Goal: Task Accomplishment & Management: Manage account settings

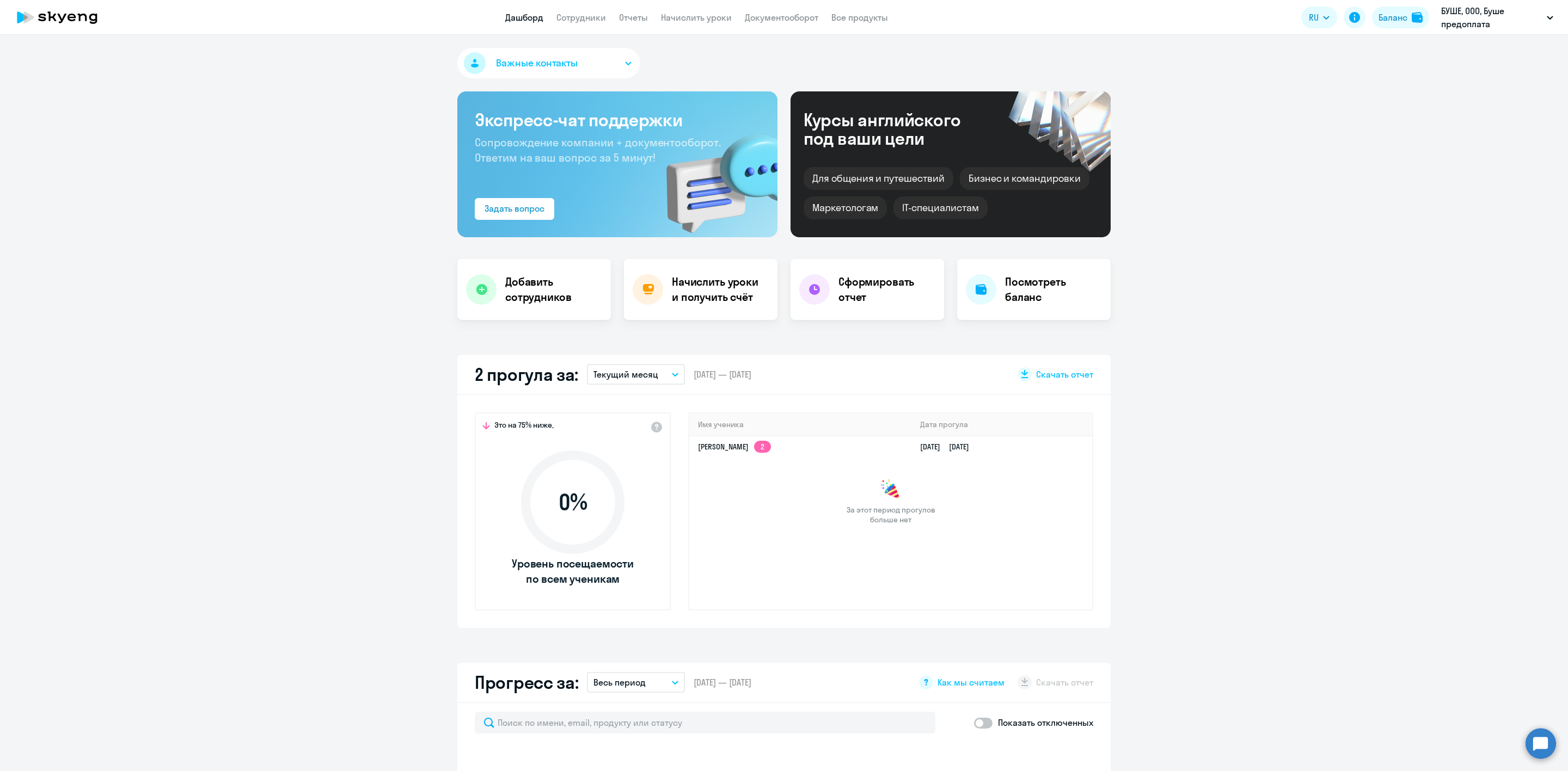
click at [595, 17] on link "Сотрудники" at bounding box center [581, 17] width 50 height 11
select select "30"
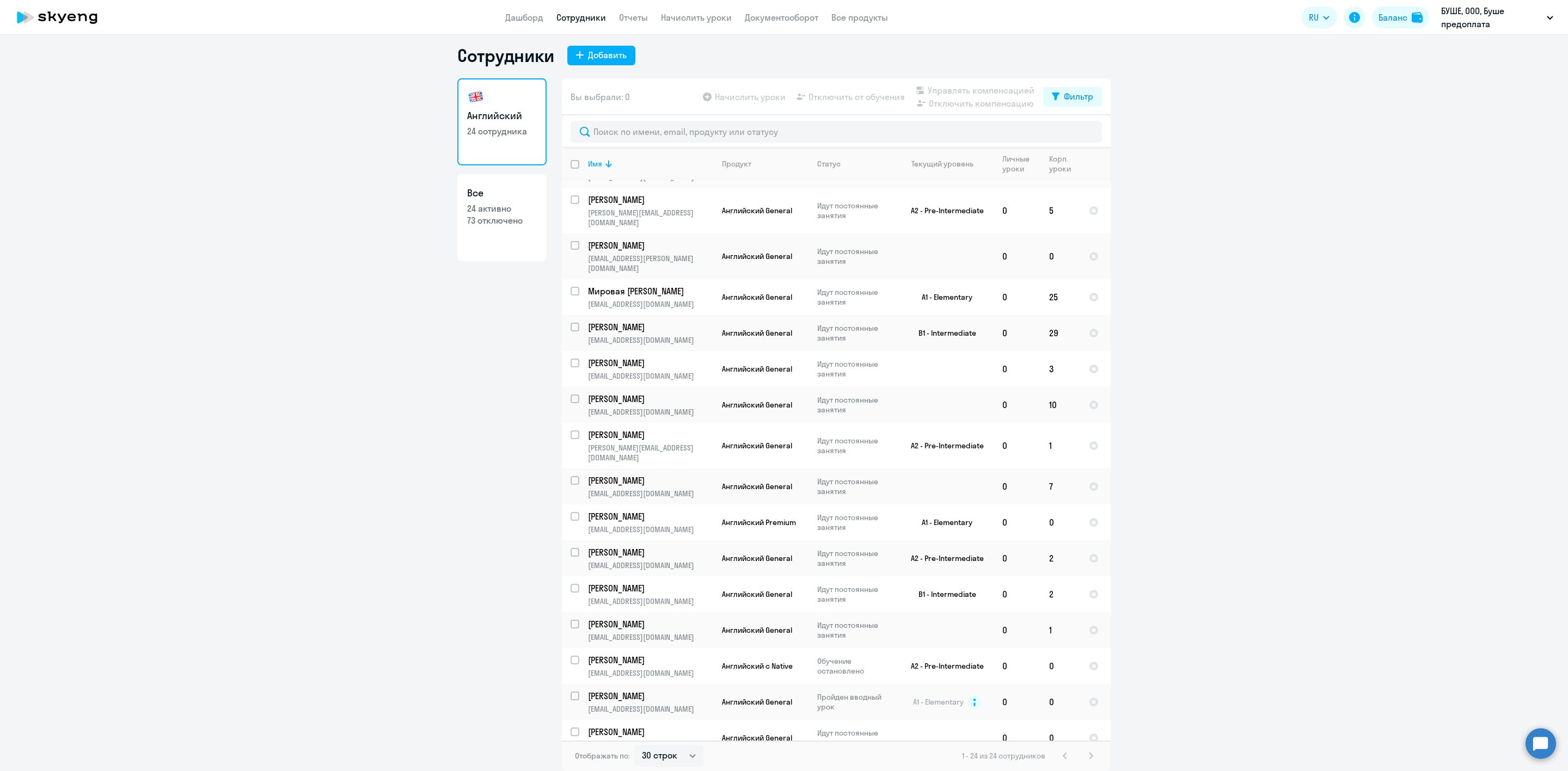
scroll to position [281, 0]
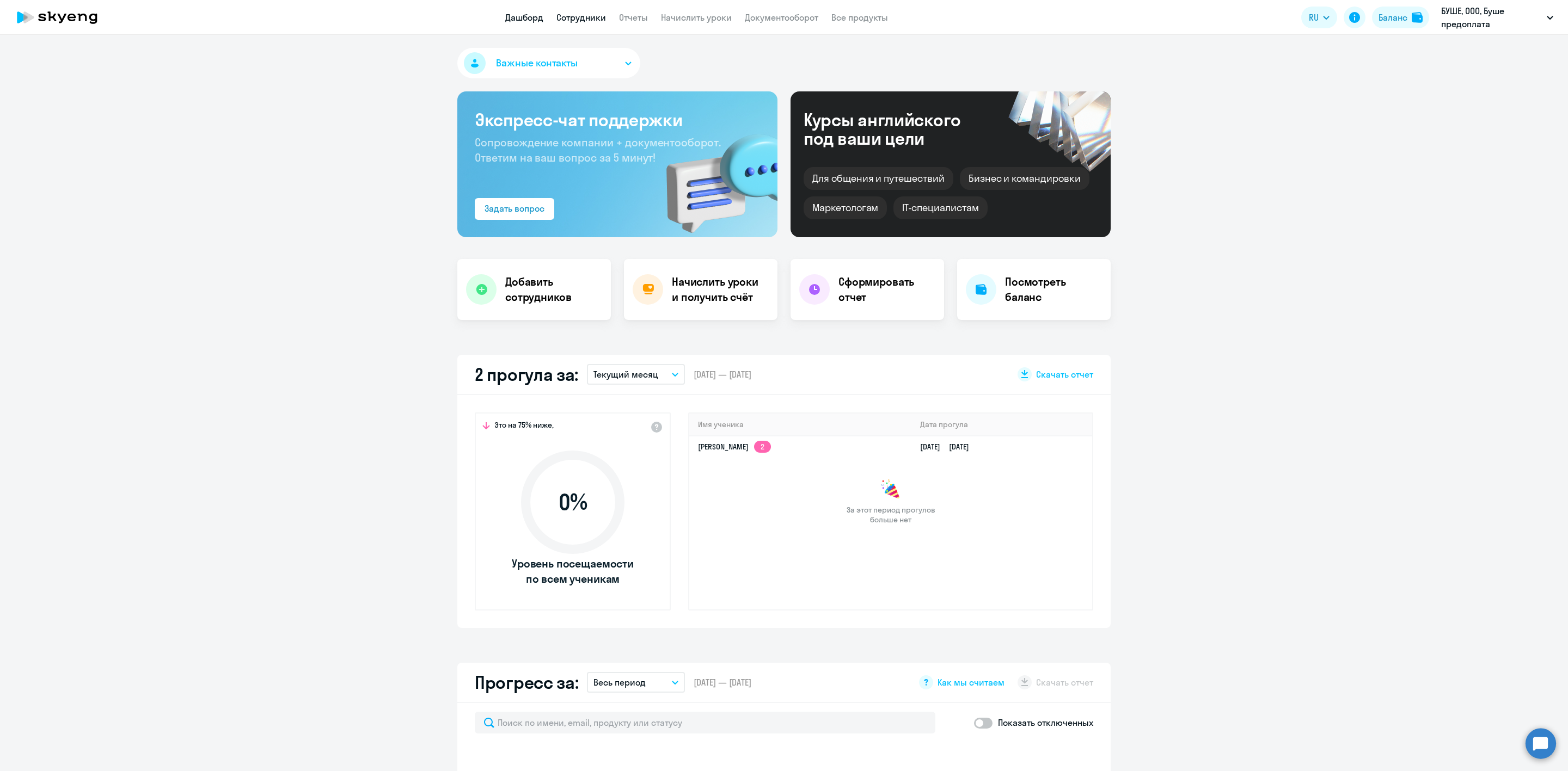
select select "30"
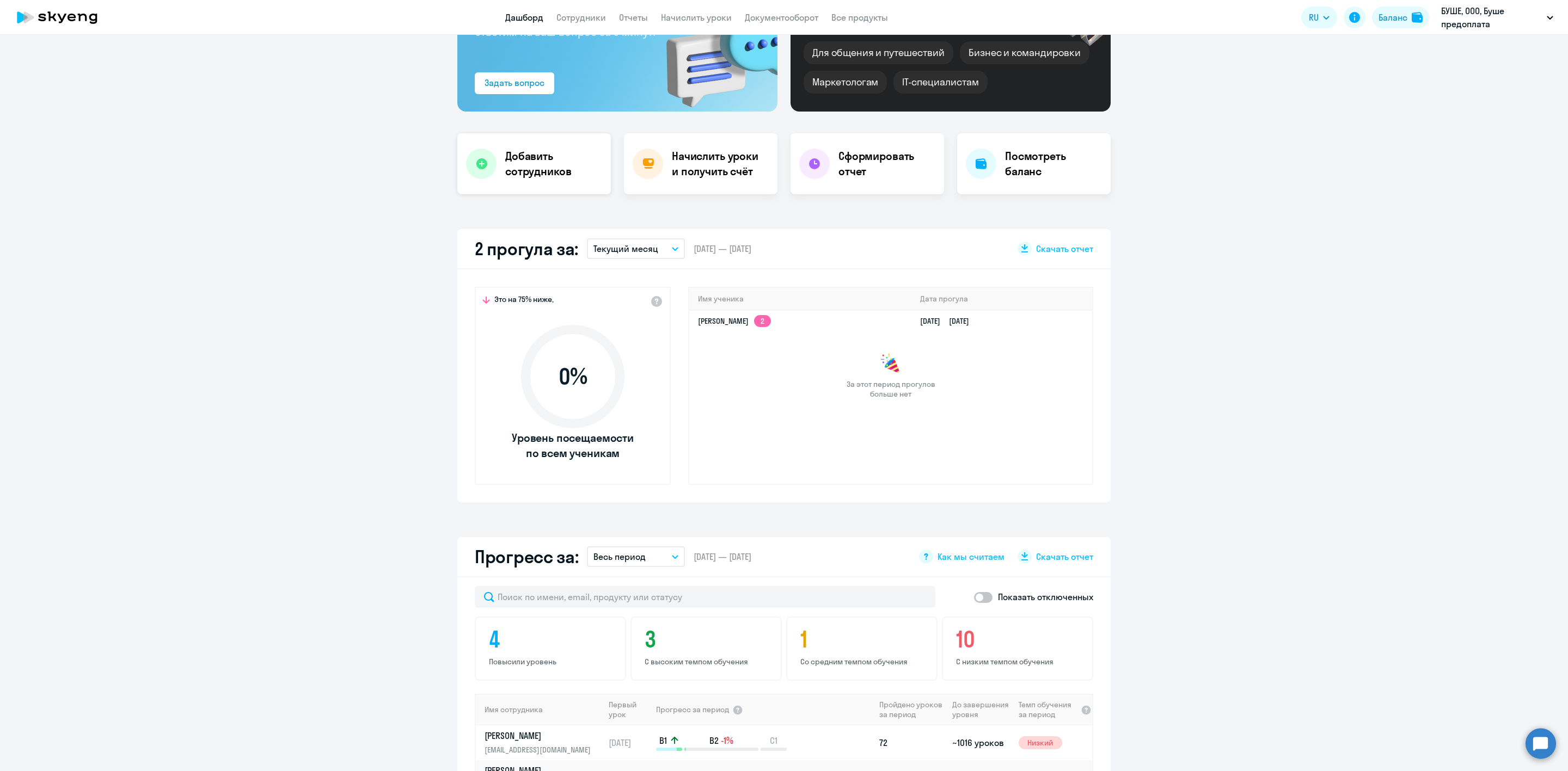
scroll to position [82, 0]
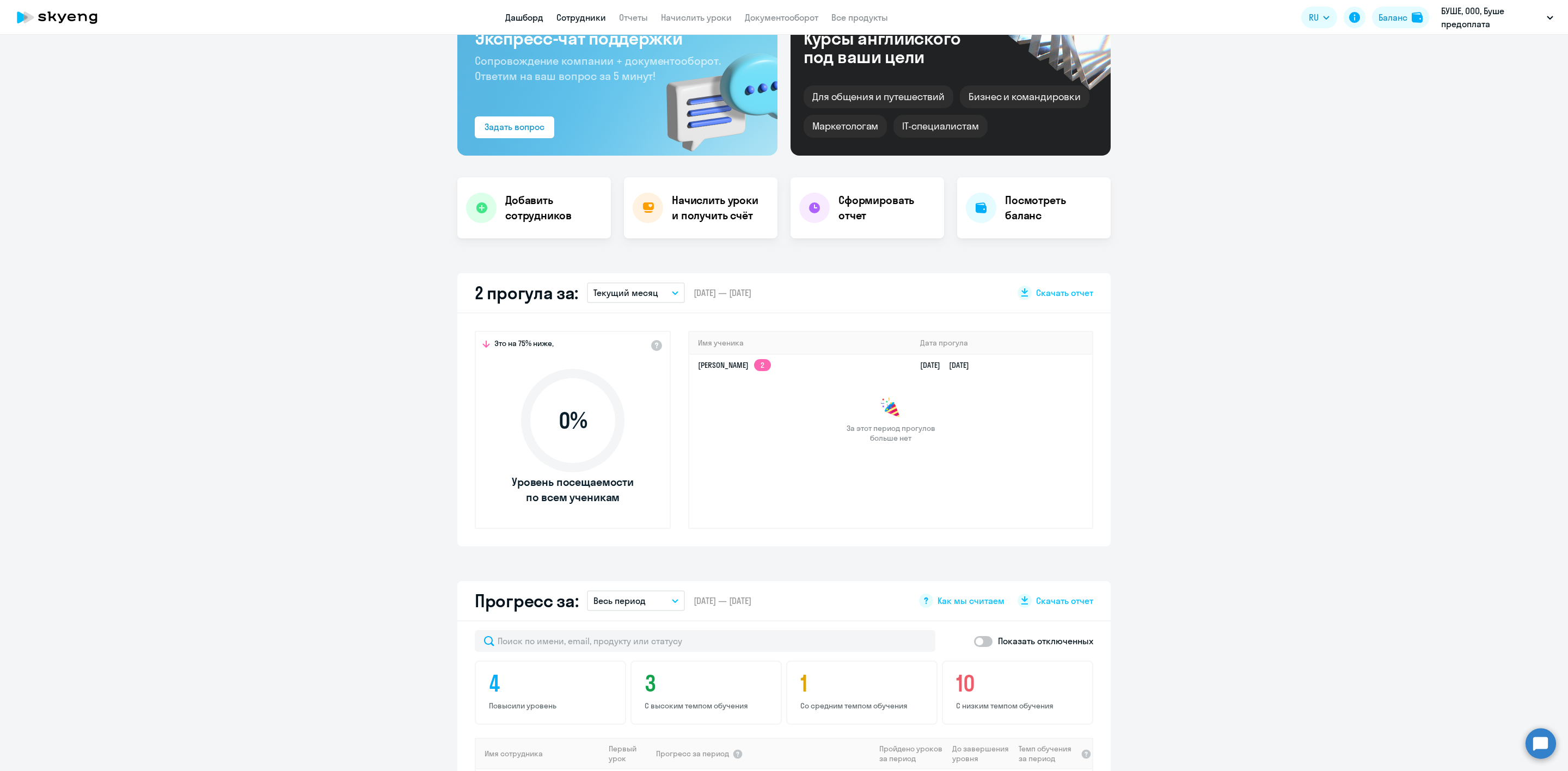
click at [596, 15] on link "Сотрудники" at bounding box center [581, 17] width 50 height 11
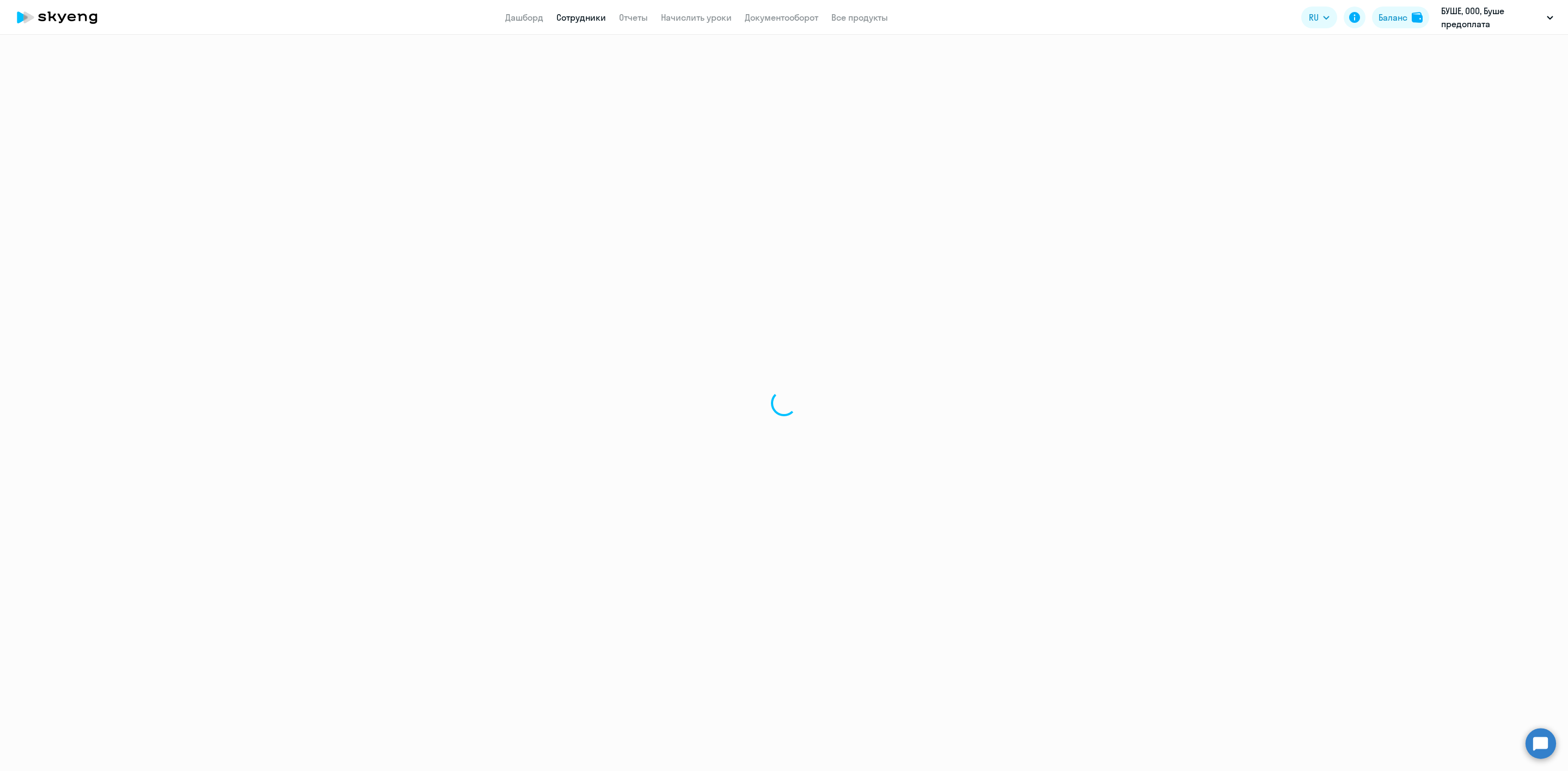
select select "30"
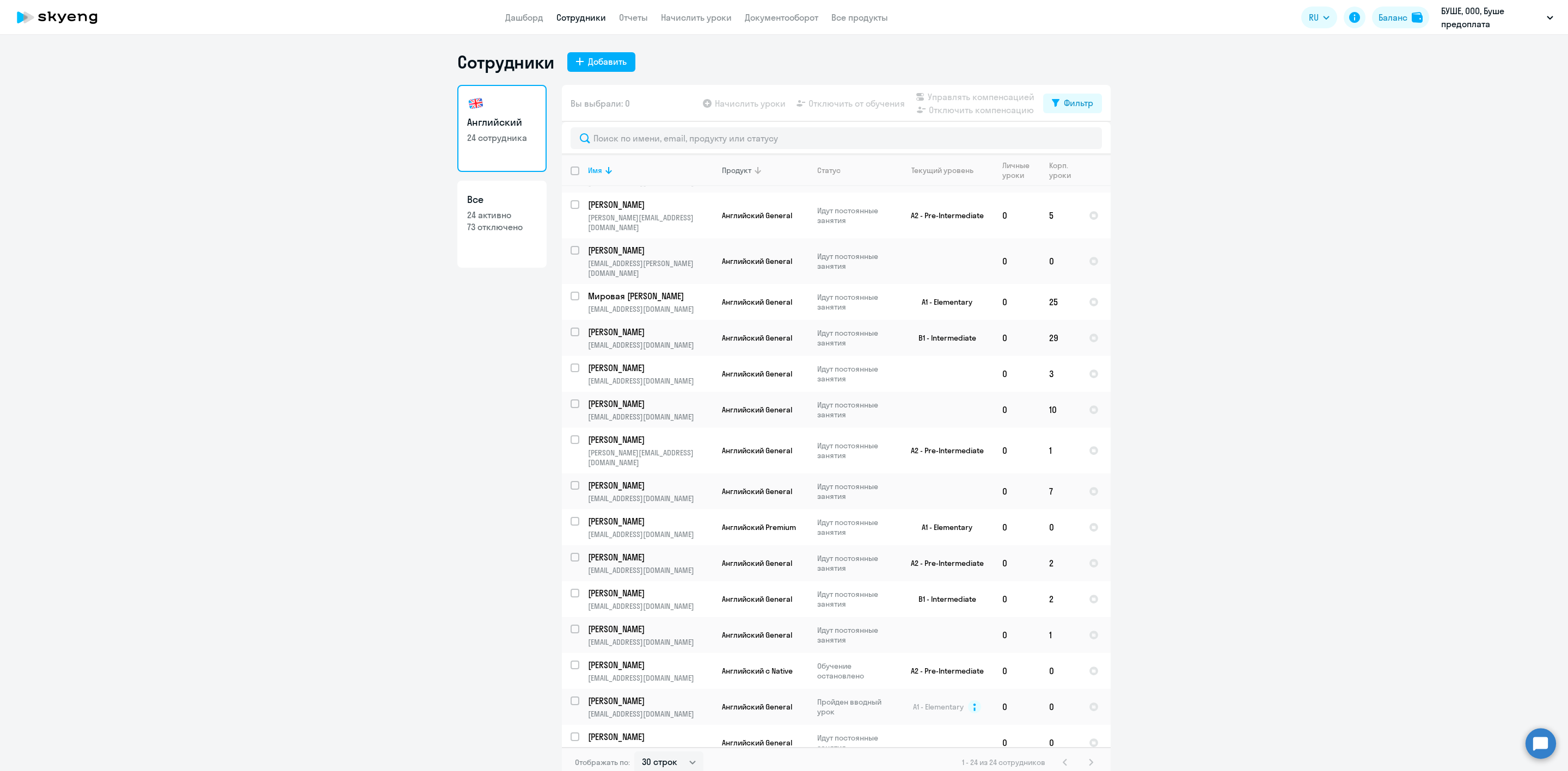
scroll to position [6, 0]
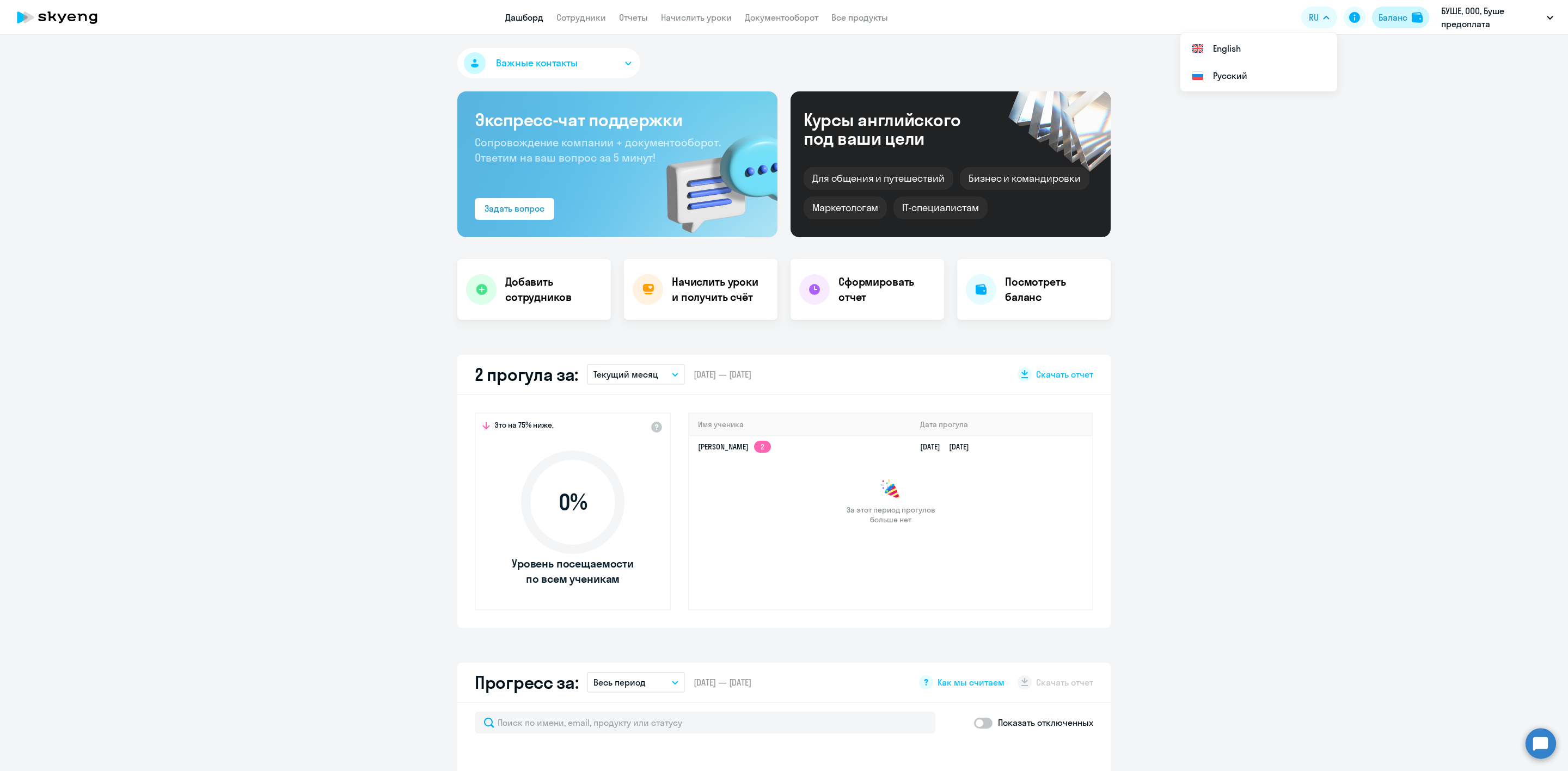
click at [1403, 16] on div "Баланс" at bounding box center [1393, 17] width 29 height 13
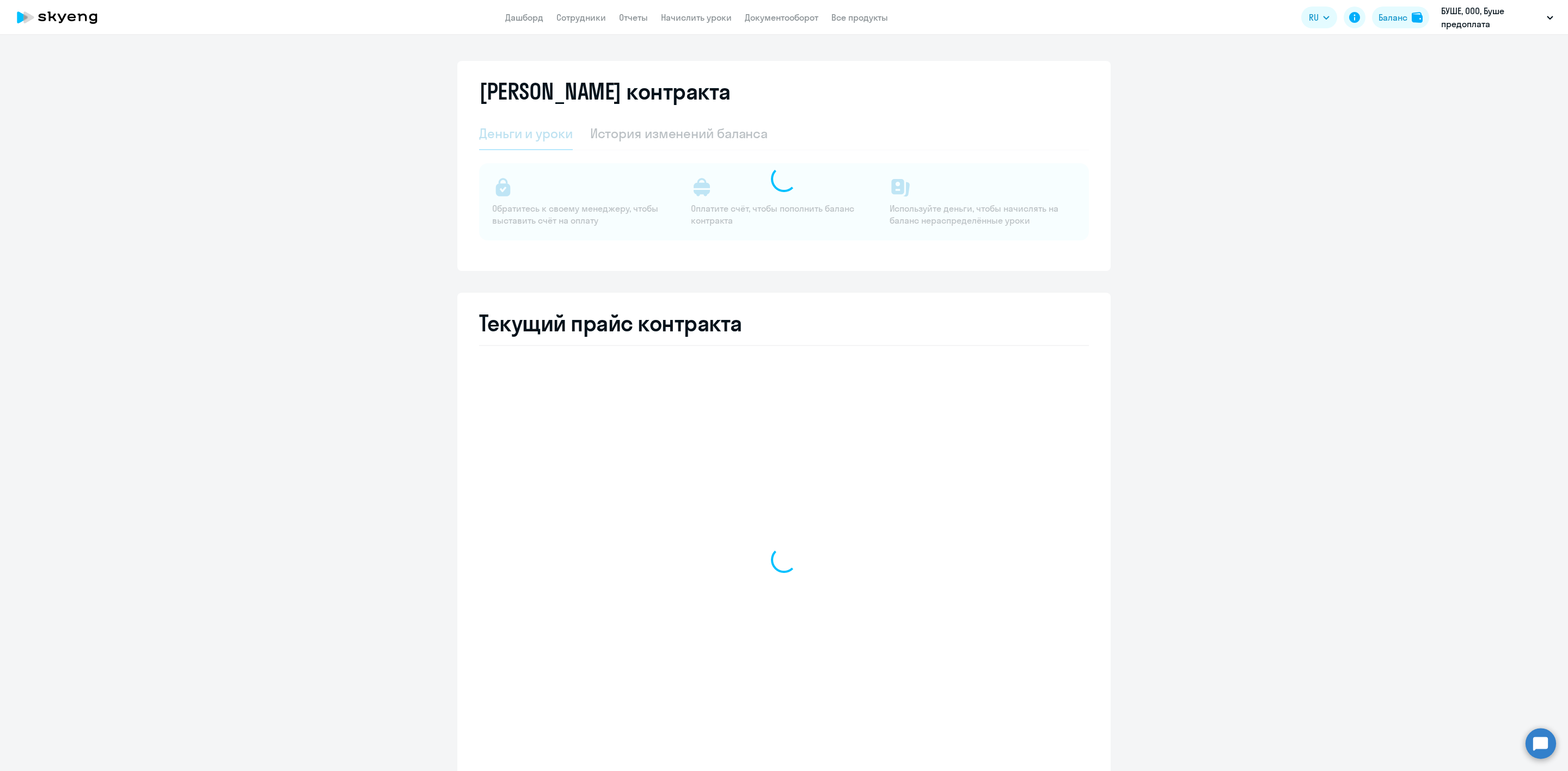
select select "english_adult_not_native_speaker"
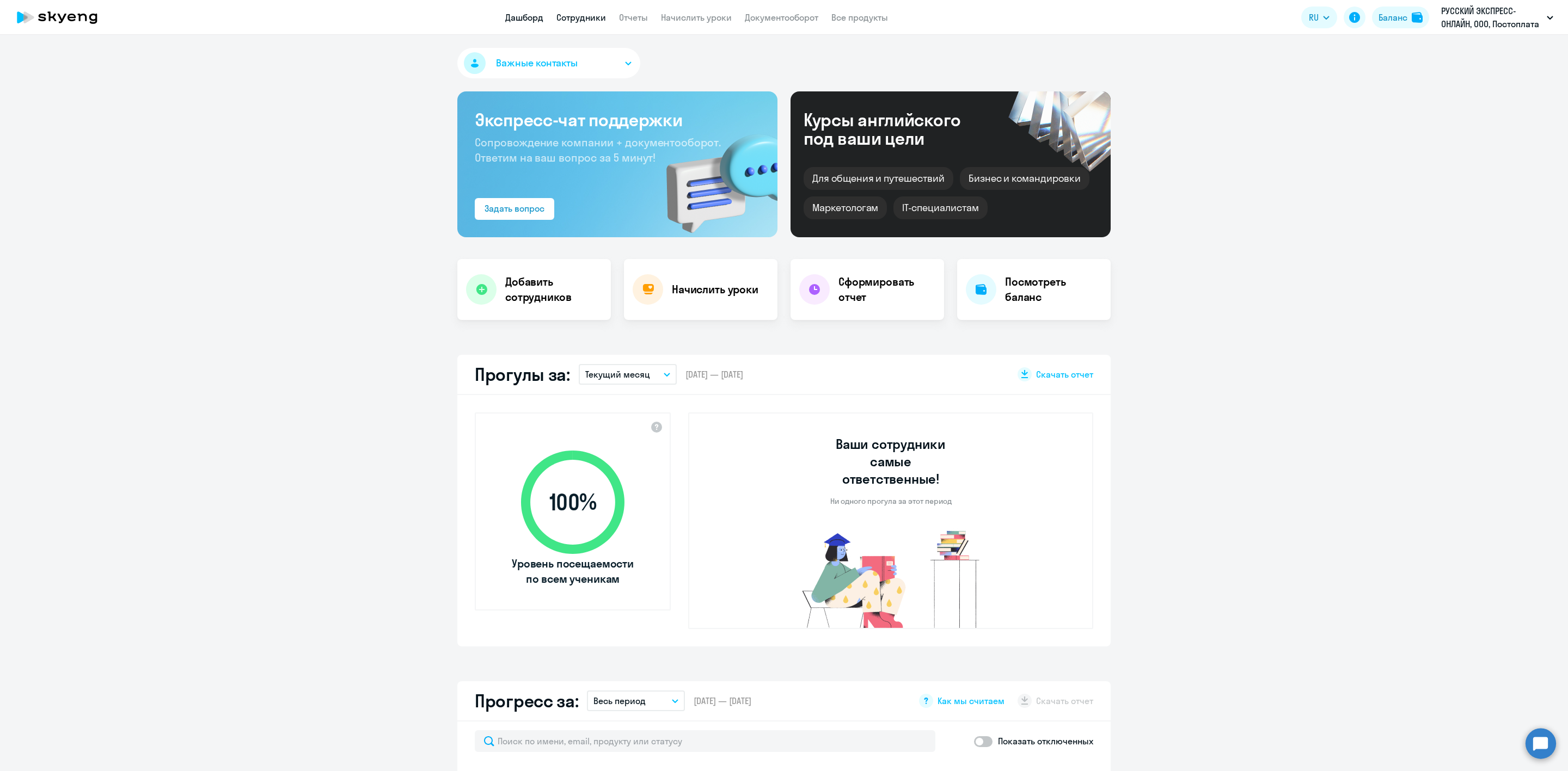
click at [583, 13] on link "Сотрудники" at bounding box center [581, 17] width 50 height 11
select select "30"
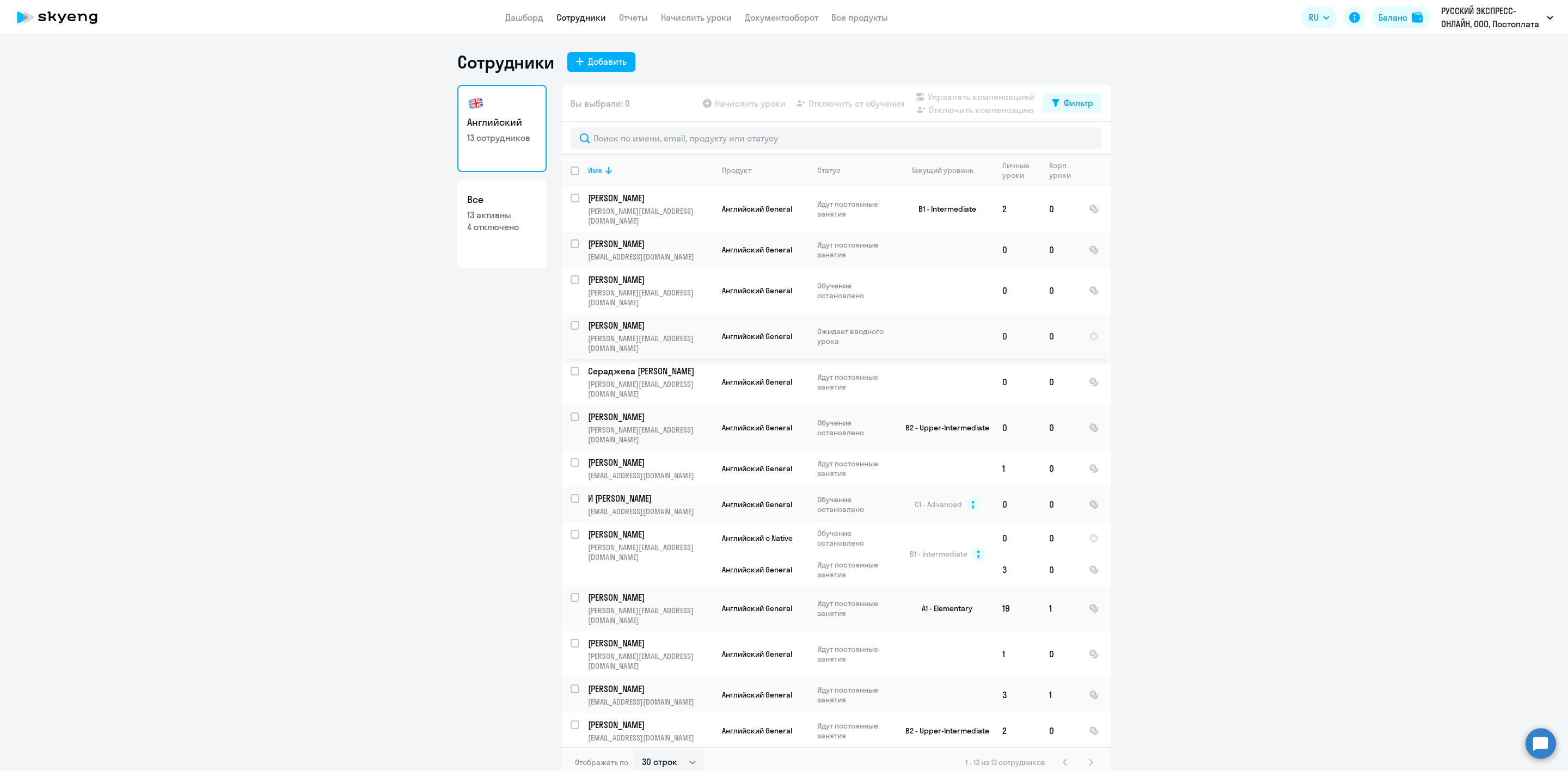
click at [572, 321] on input "select row 42681338" at bounding box center [581, 332] width 22 height 22
checkbox input "true"
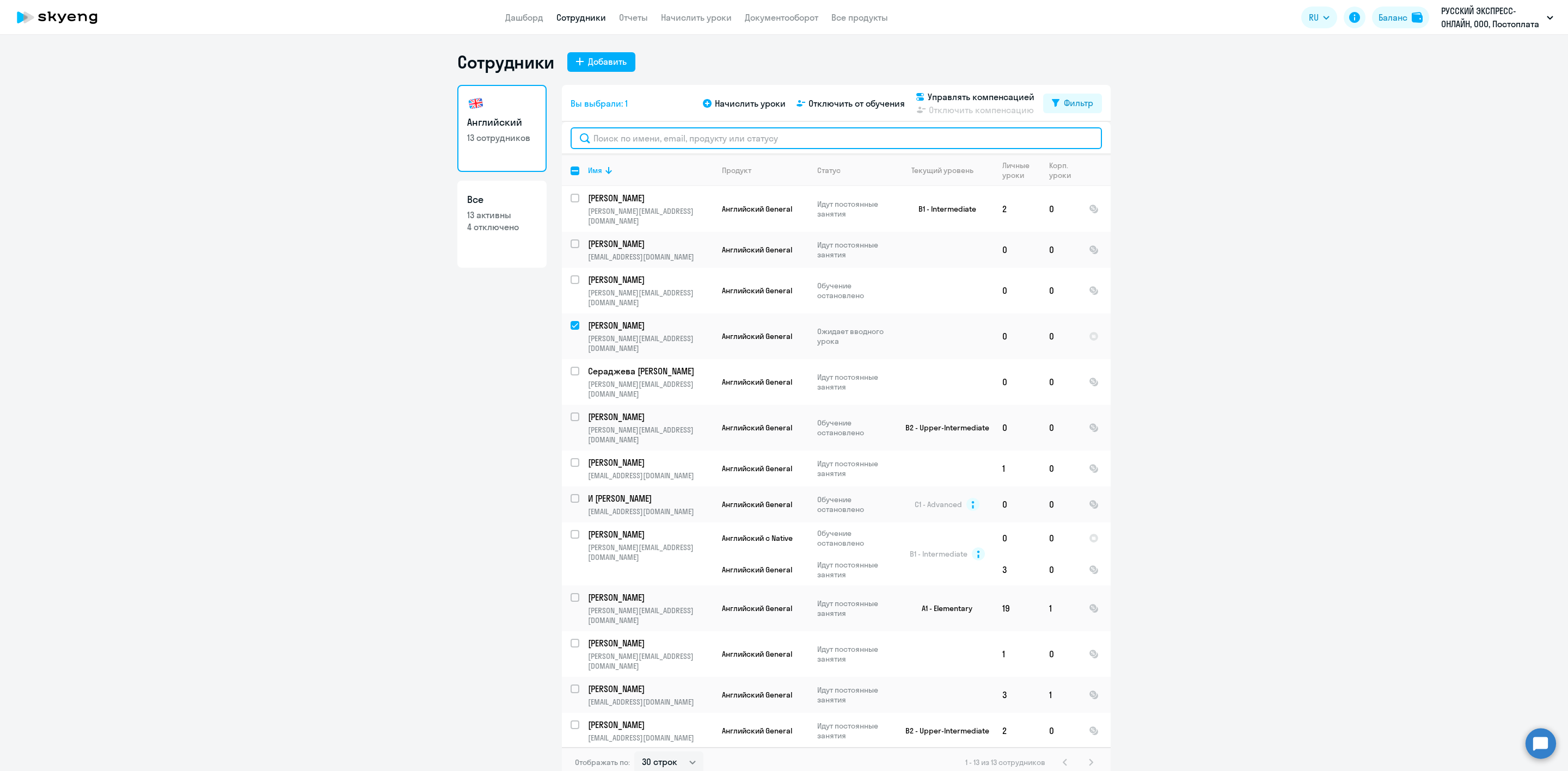
click at [622, 139] on input "text" at bounding box center [836, 139] width 531 height 22
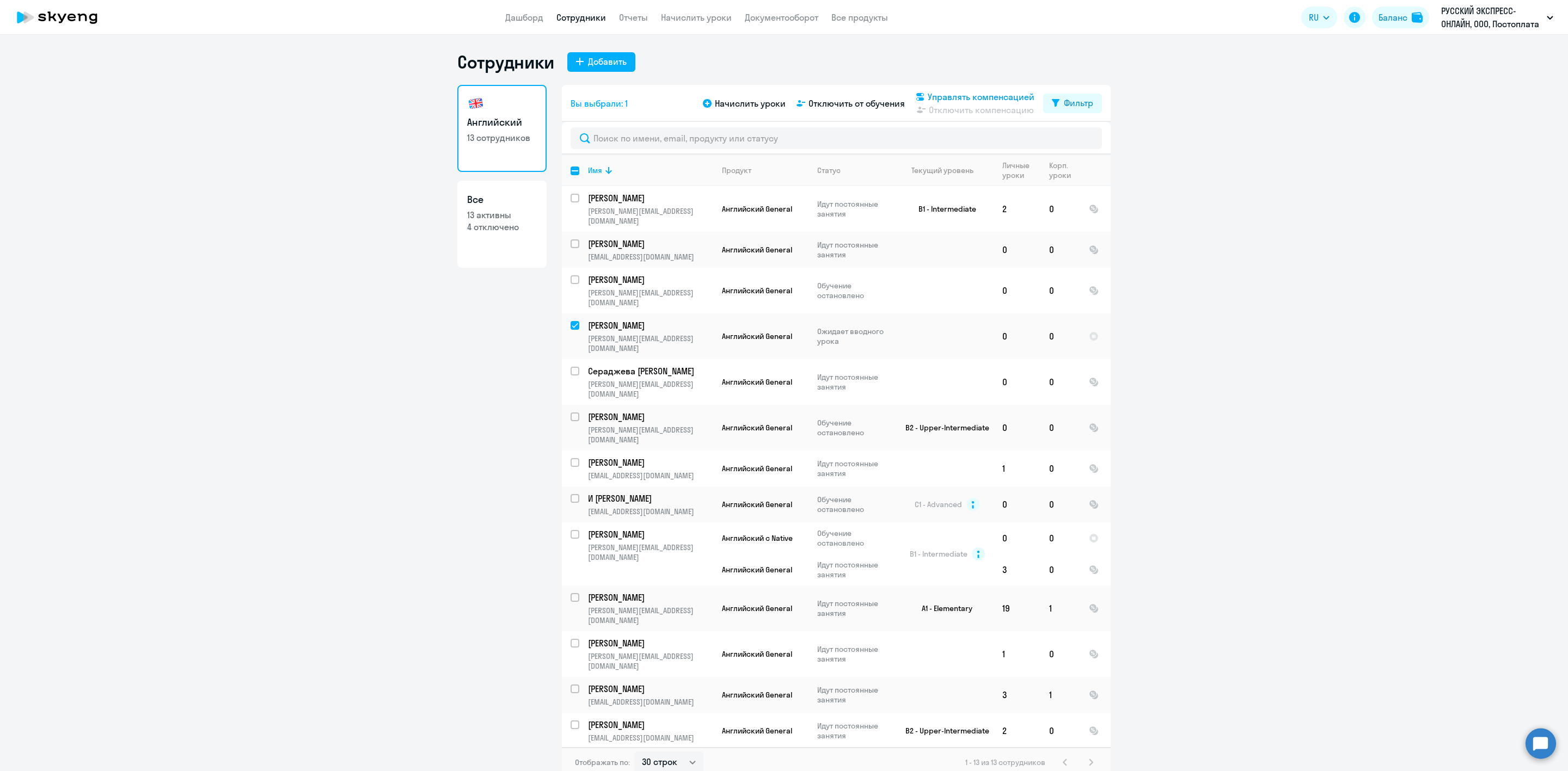
click at [978, 95] on span "Управлять компенсацией" at bounding box center [981, 96] width 107 height 13
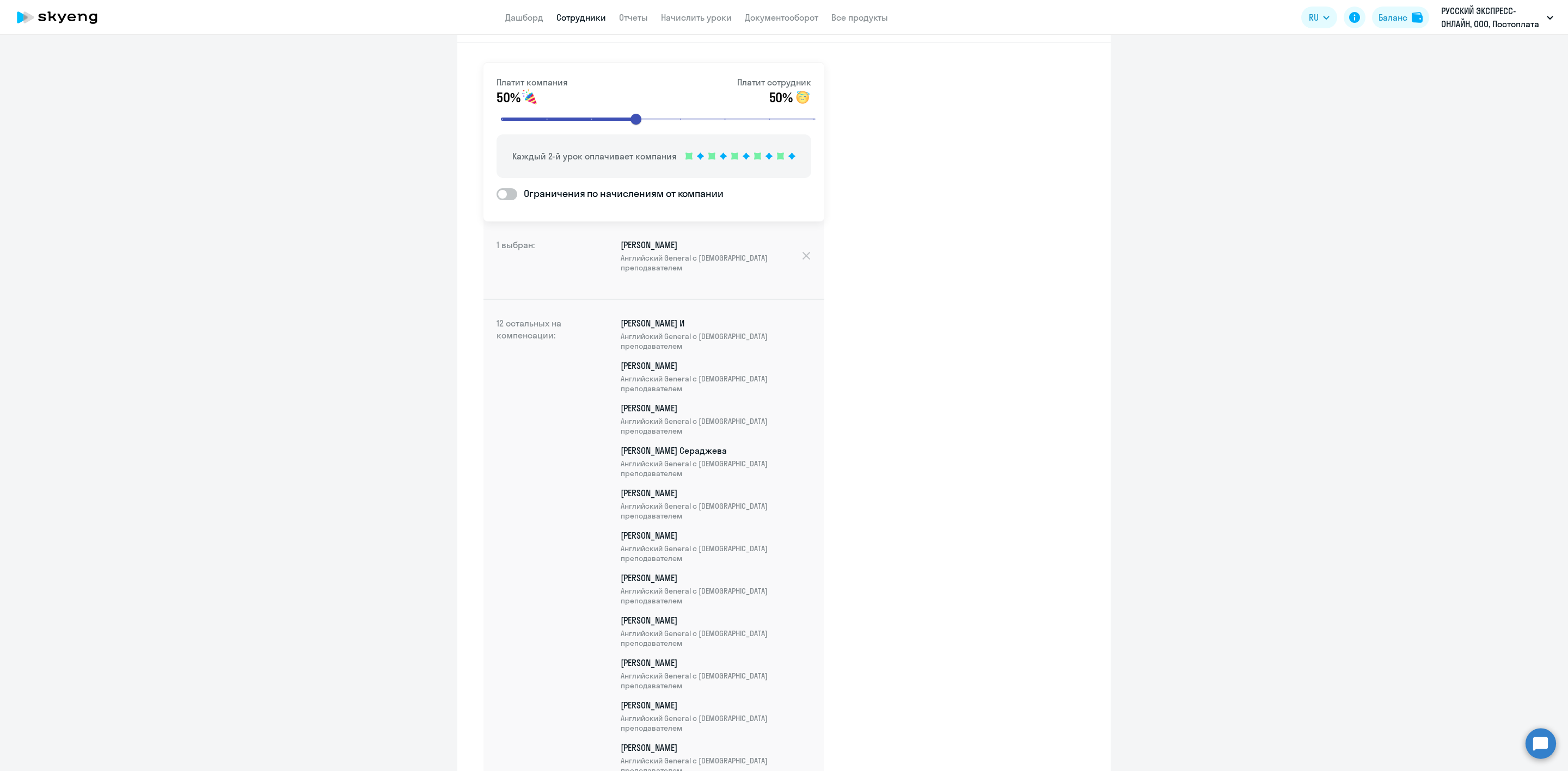
scroll to position [196, 0]
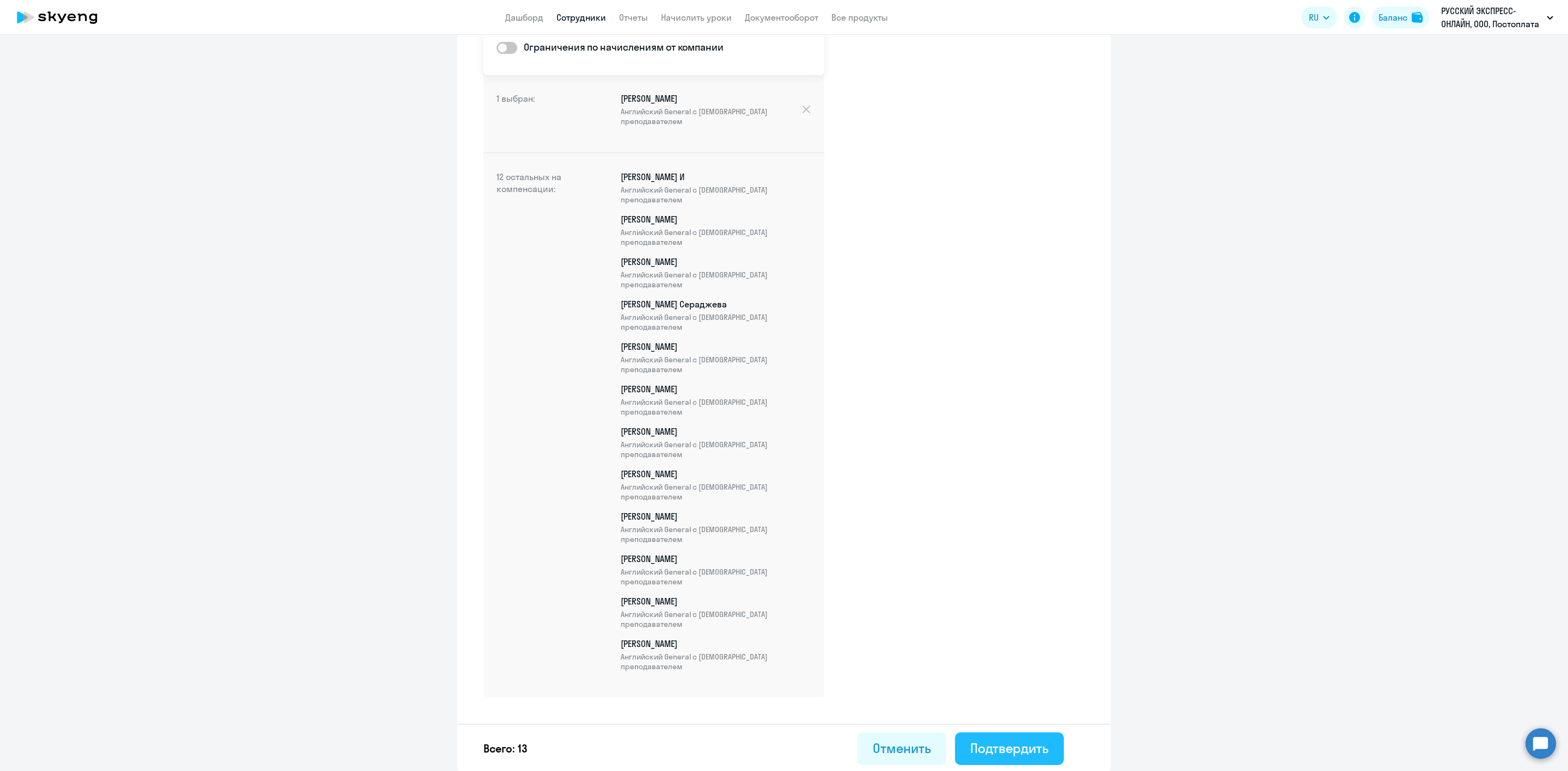
click at [1023, 750] on div "Подтвердить" at bounding box center [1009, 748] width 78 height 17
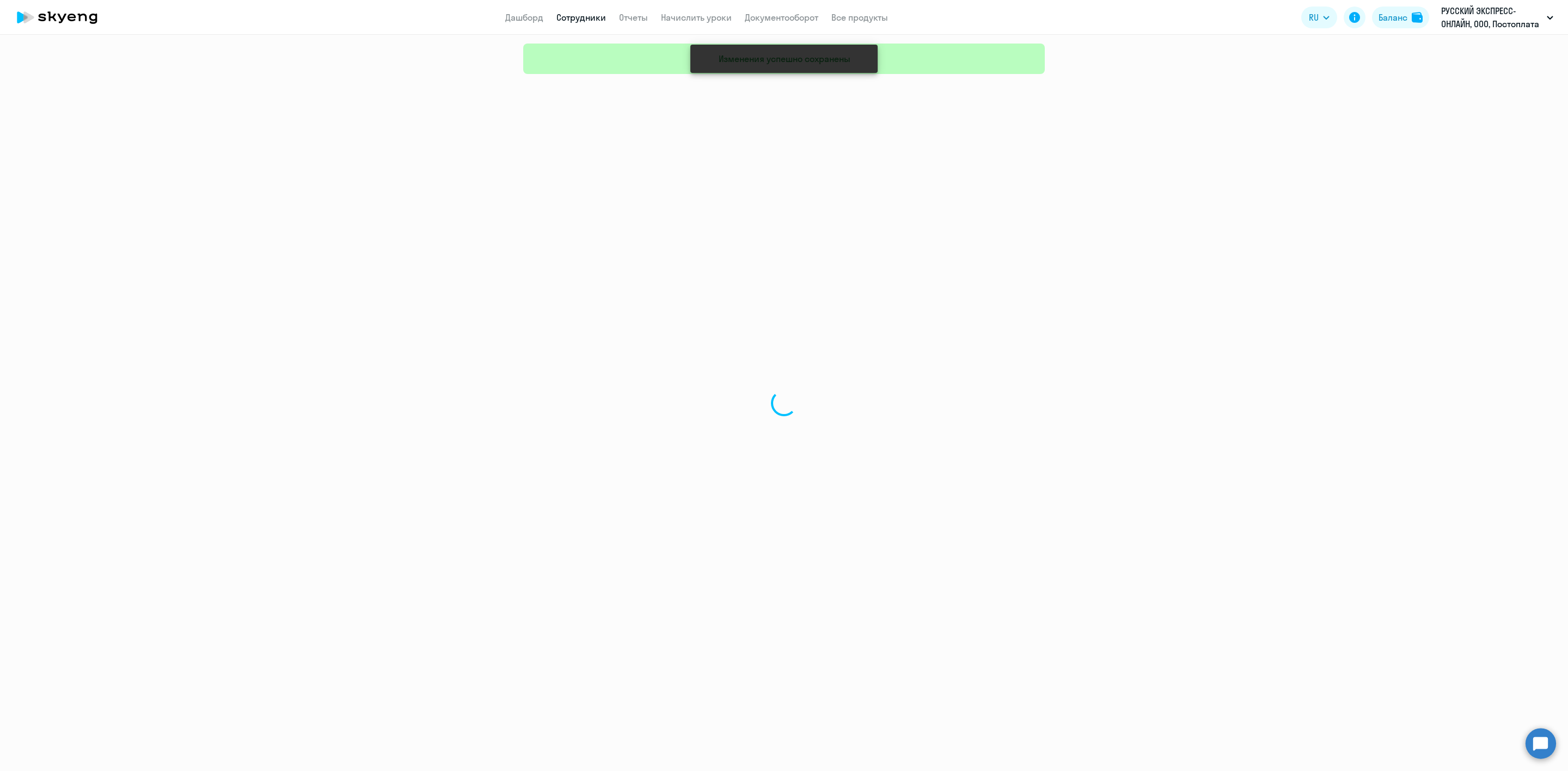
select select "30"
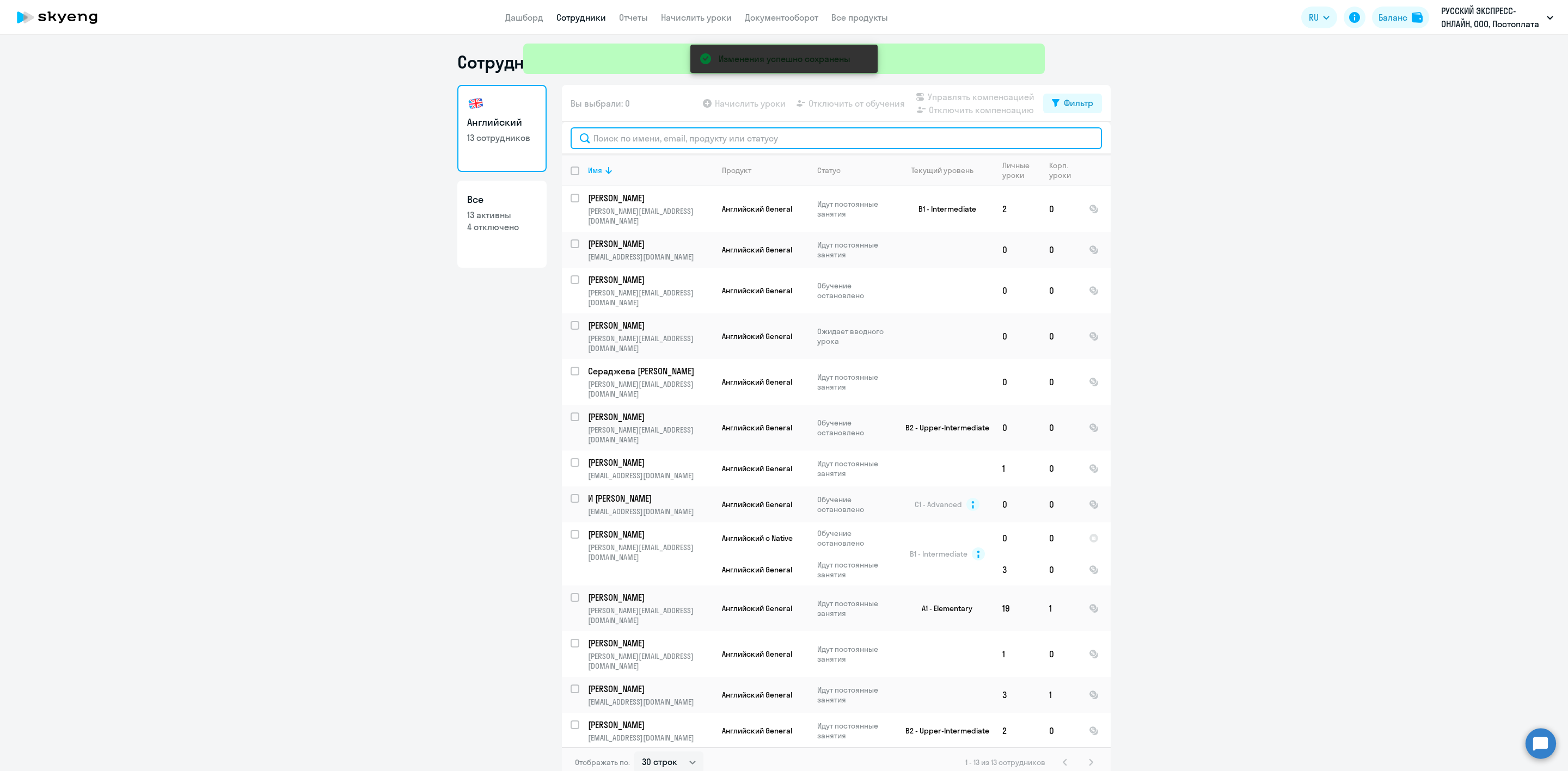
click at [672, 139] on input "text" at bounding box center [836, 139] width 531 height 22
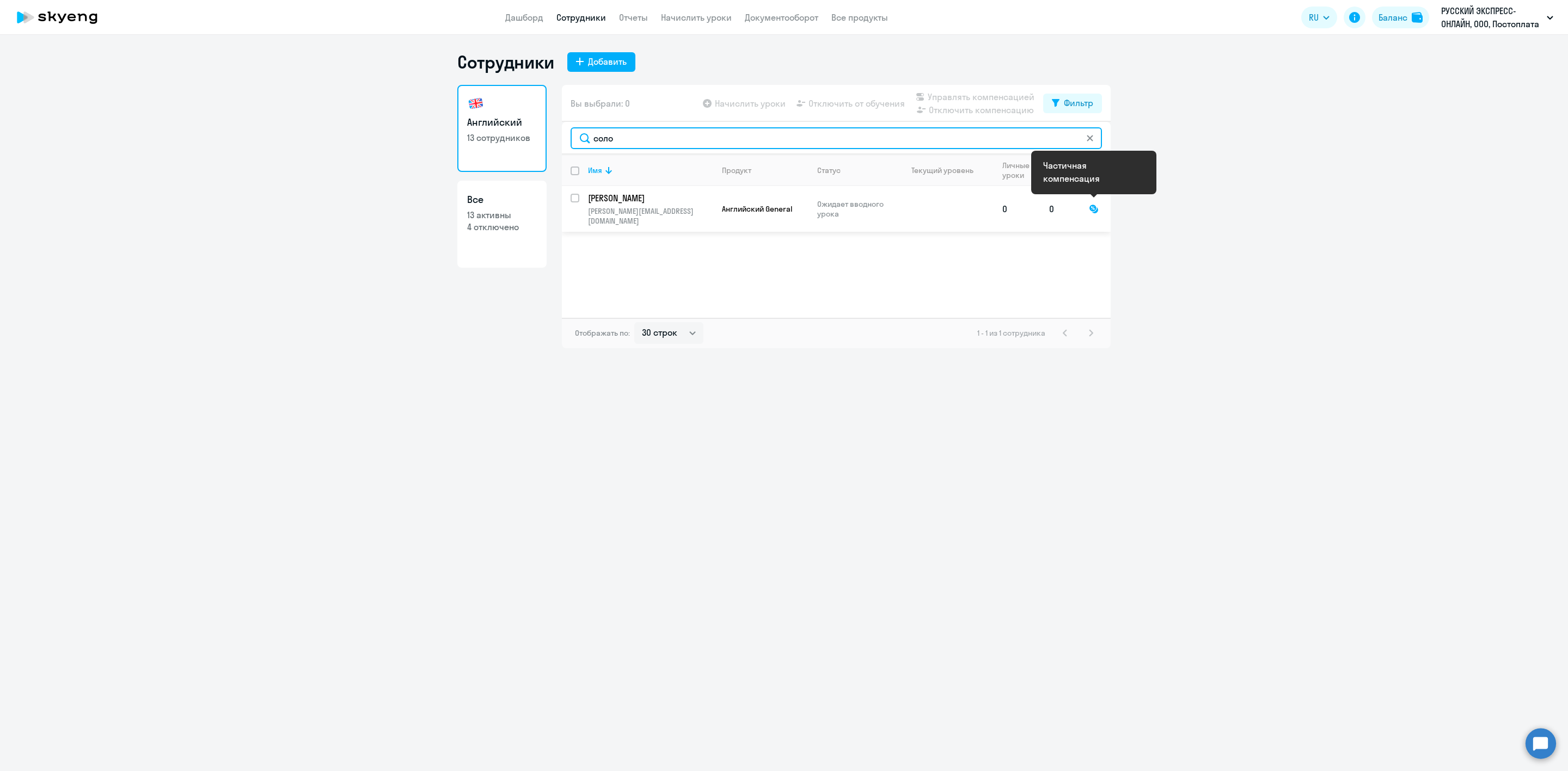
type input "соло"
